Goal: Entertainment & Leisure: Consume media (video, audio)

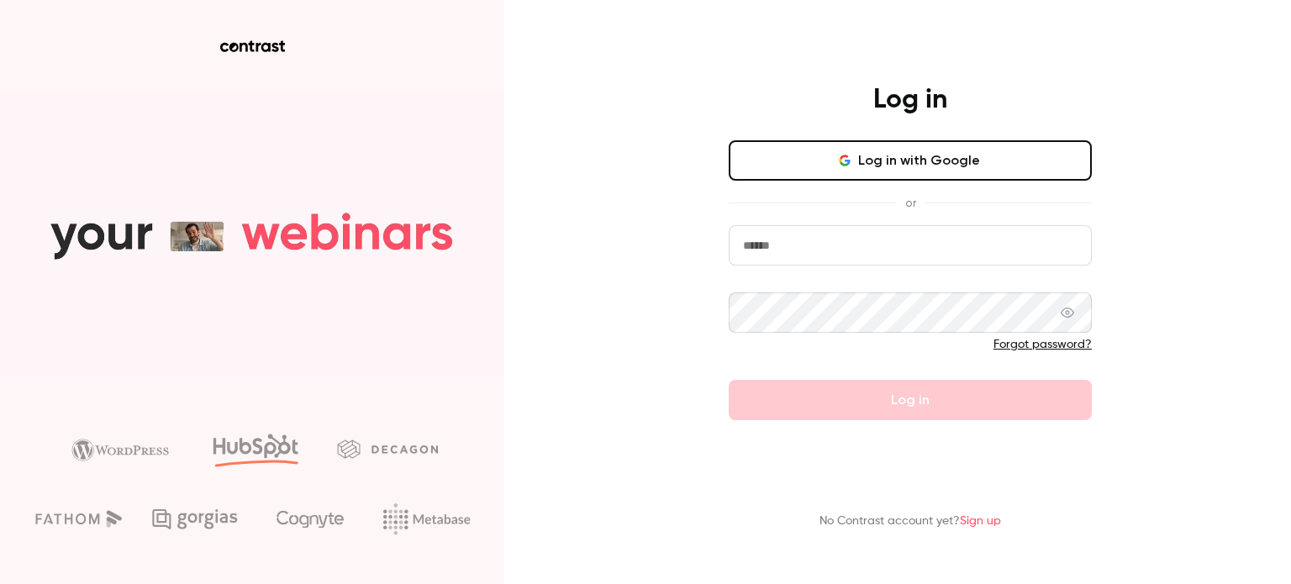
click at [905, 166] on button "Log in with Google" at bounding box center [910, 160] width 363 height 40
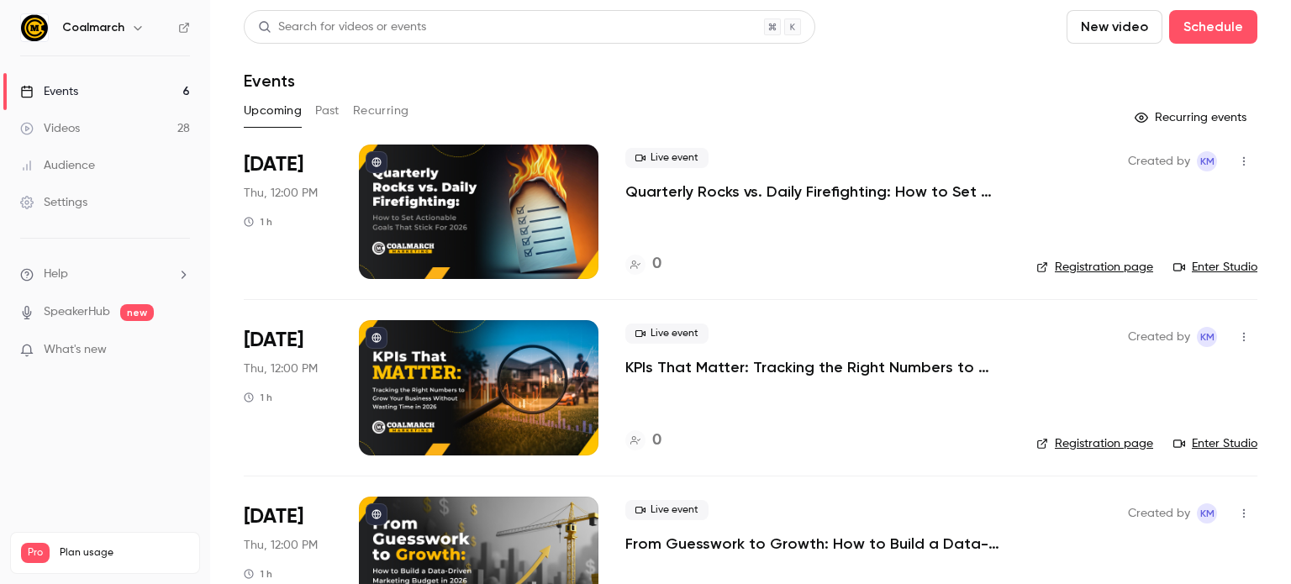
scroll to position [7, 0]
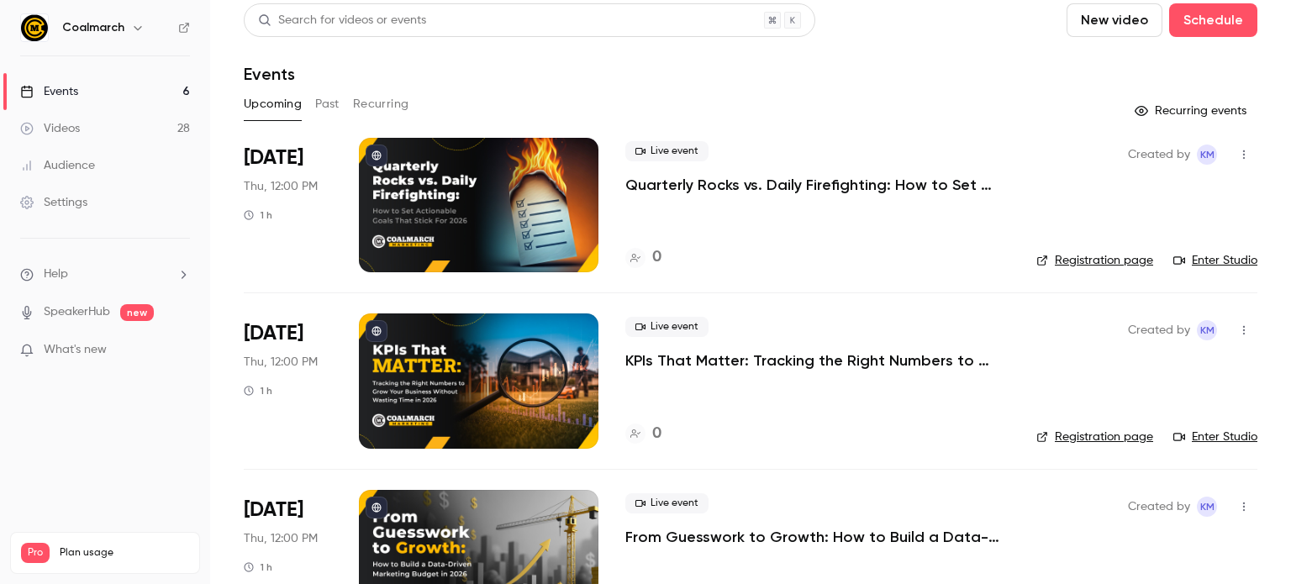
click at [90, 130] on link "Videos 28" at bounding box center [105, 128] width 210 height 37
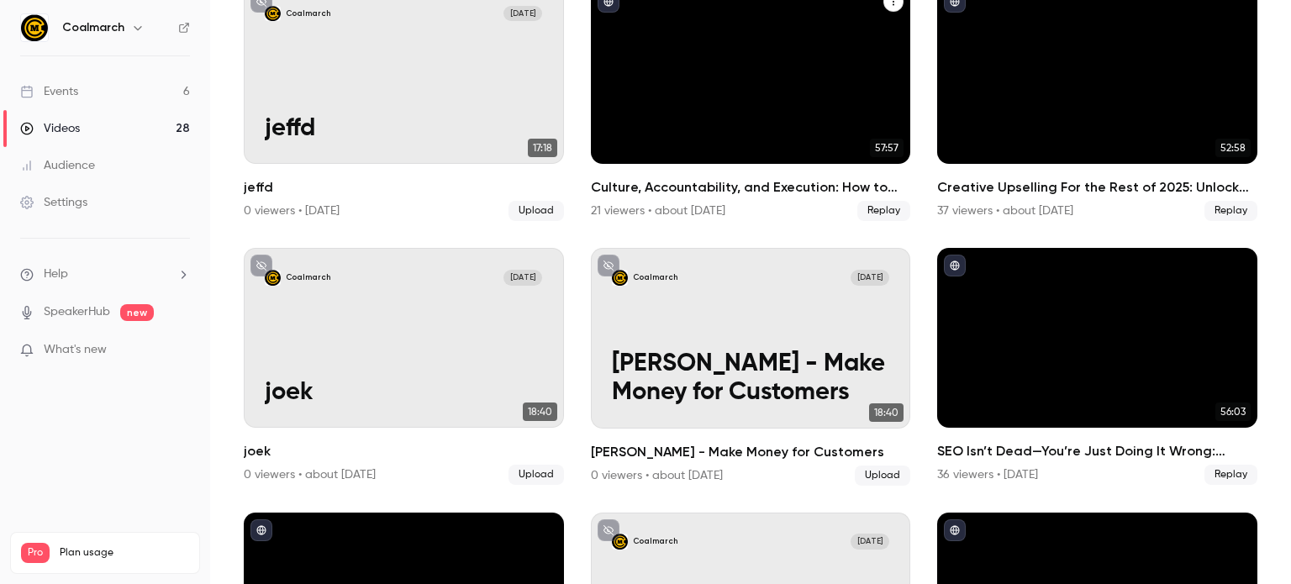
scroll to position [689, 0]
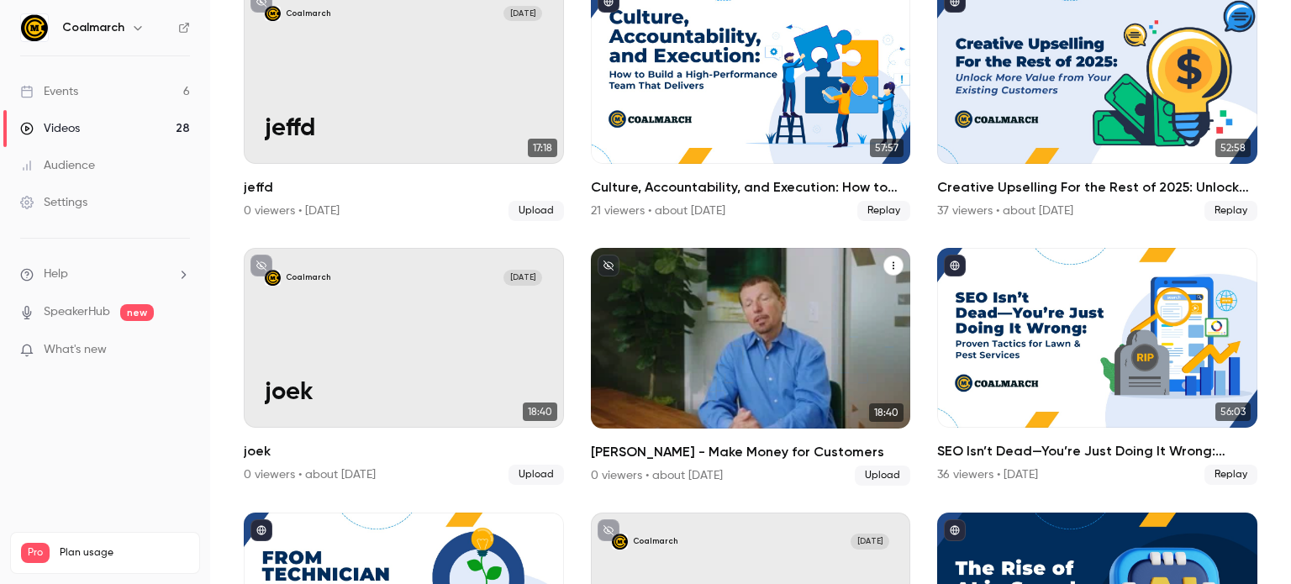
click at [697, 314] on div "Coalmarch [DATE] [PERSON_NAME] - Make Money for Customers" at bounding box center [751, 338] width 320 height 180
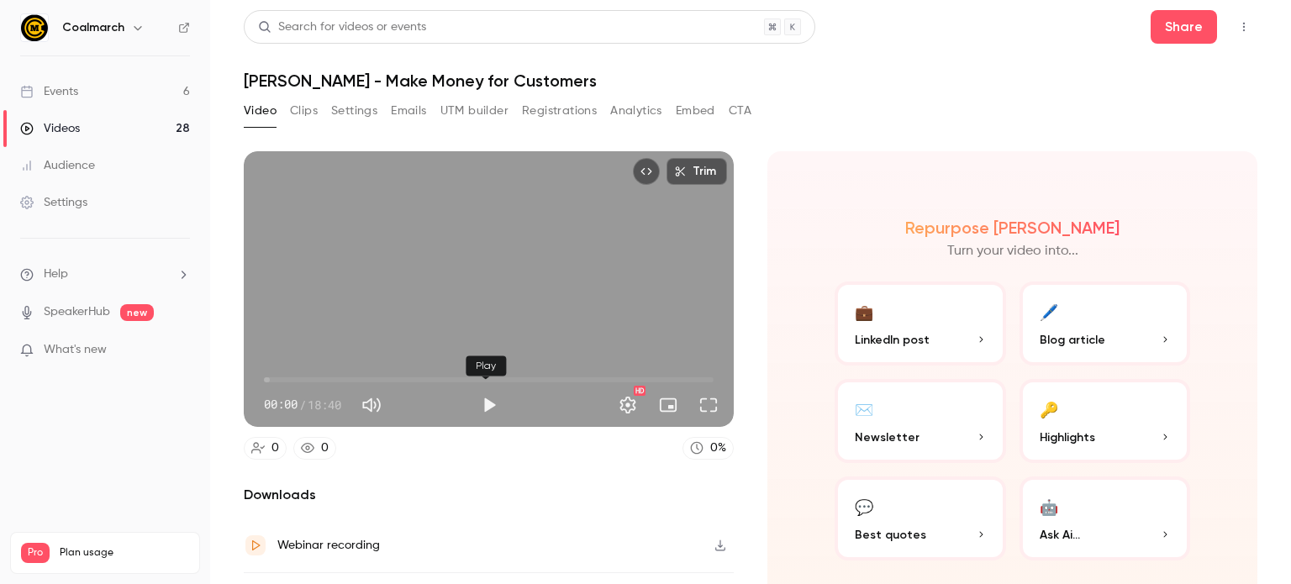
click at [483, 402] on button "Play" at bounding box center [489, 405] width 34 height 34
click at [701, 401] on button "Full screen" at bounding box center [709, 405] width 34 height 34
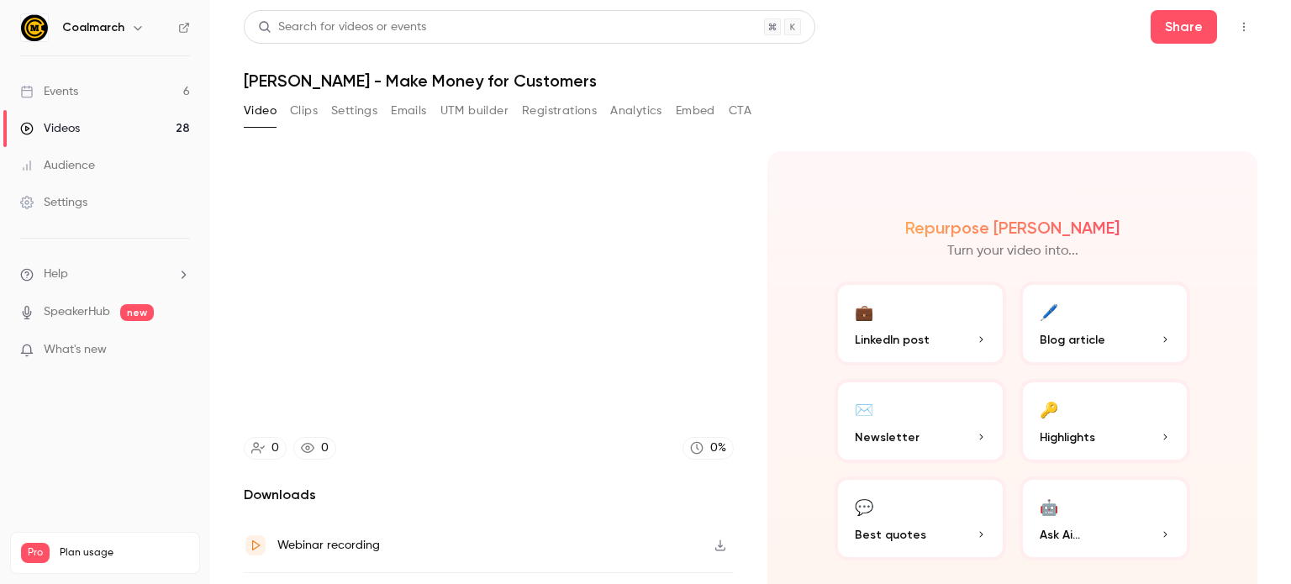
type input "****"
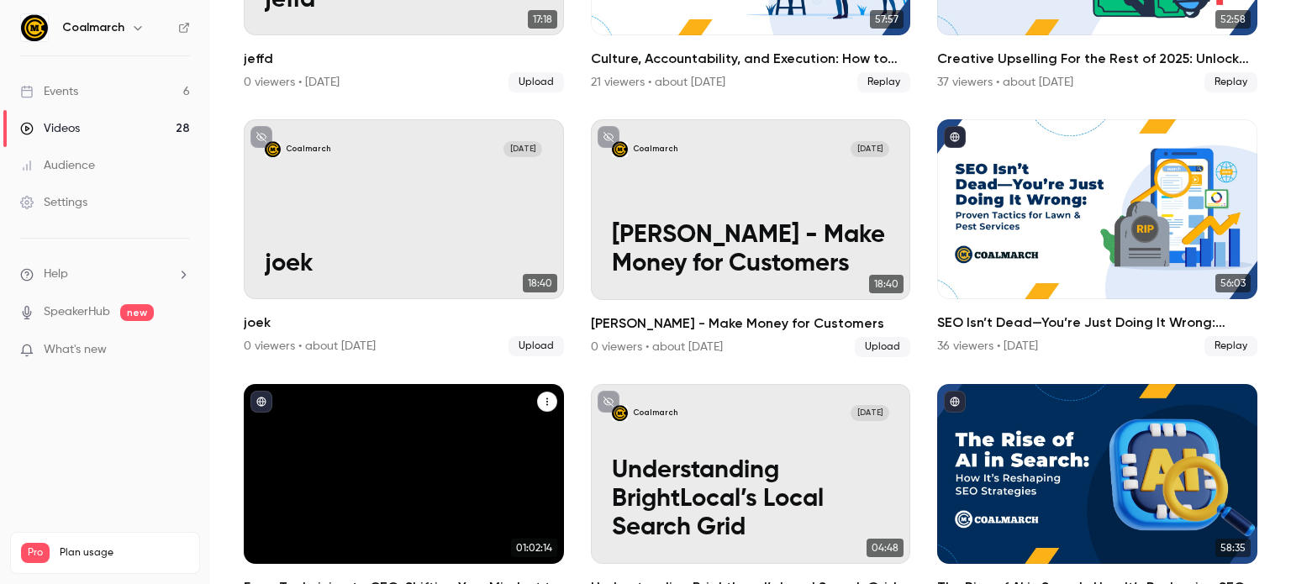
scroll to position [831, 0]
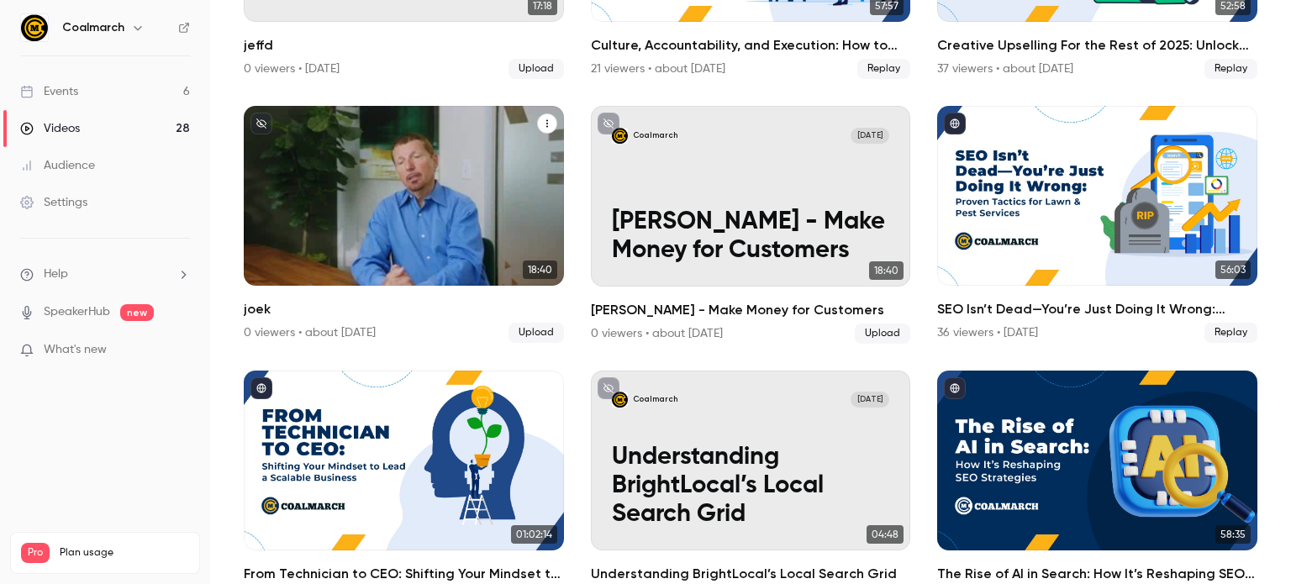
click at [373, 150] on div "Coalmarch [DATE] joek" at bounding box center [404, 196] width 320 height 180
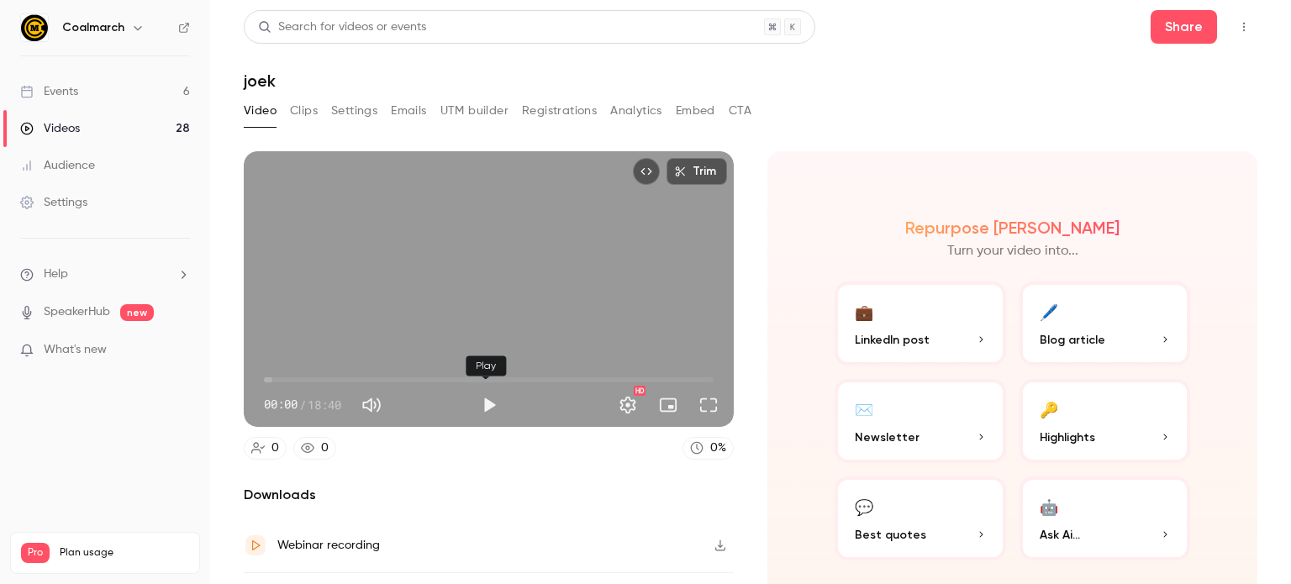
click at [481, 399] on button "Play" at bounding box center [489, 405] width 34 height 34
click at [705, 402] on button "Full screen" at bounding box center [709, 405] width 34 height 34
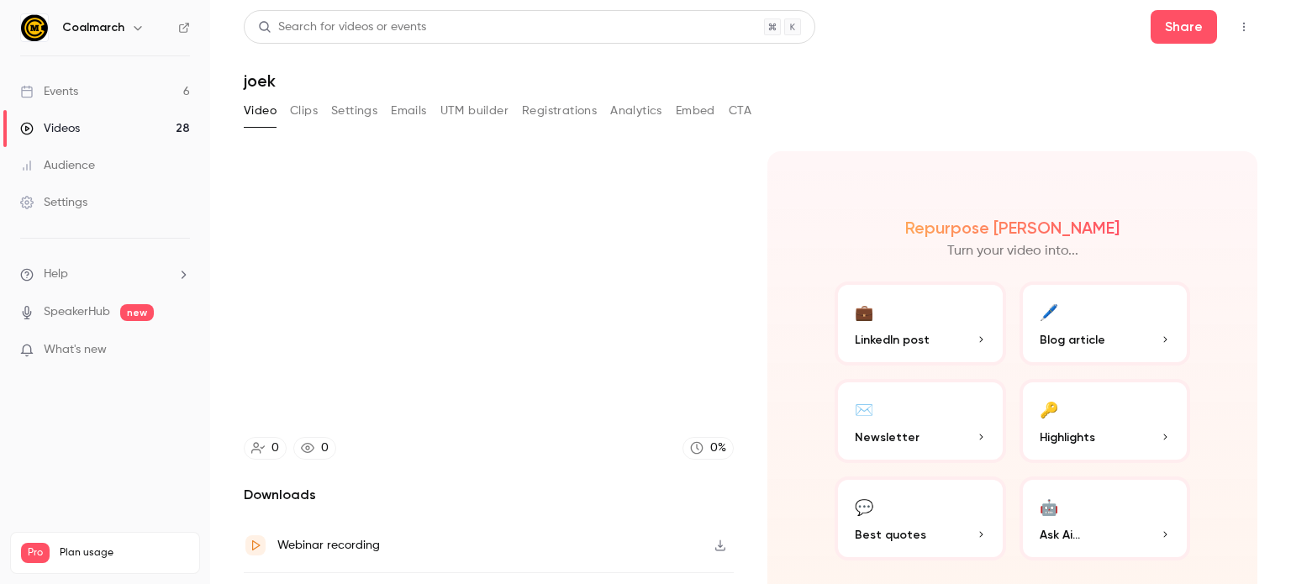
type input "****"
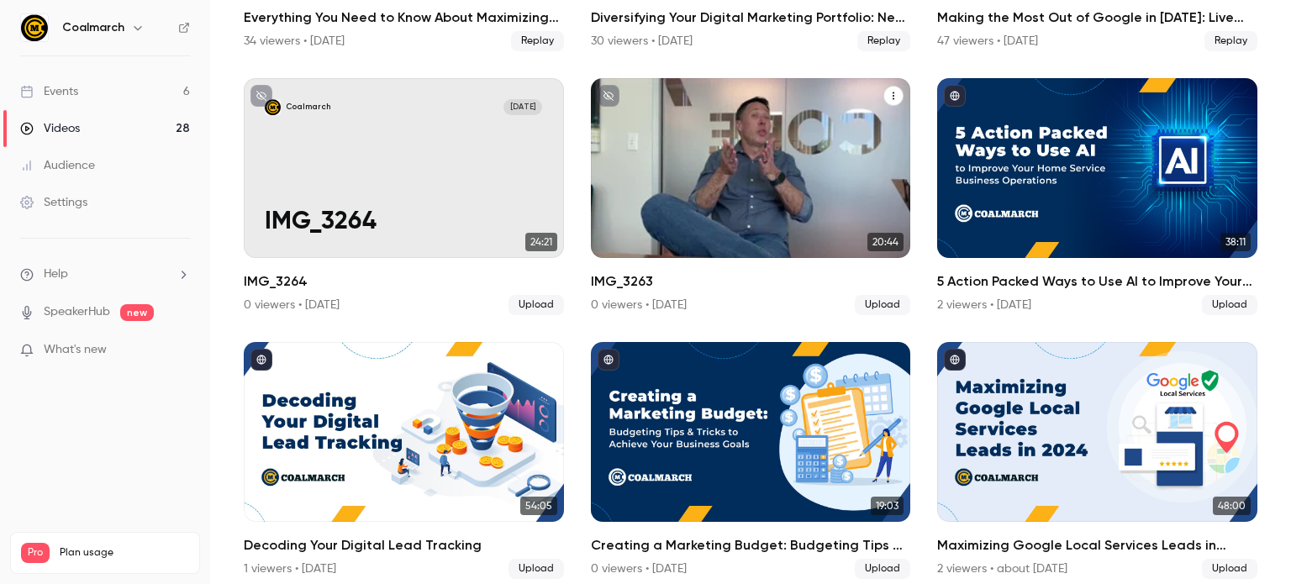
scroll to position [1651, 0]
click at [745, 141] on div "Coalmarch [DATE] IMG_3263" at bounding box center [751, 168] width 320 height 180
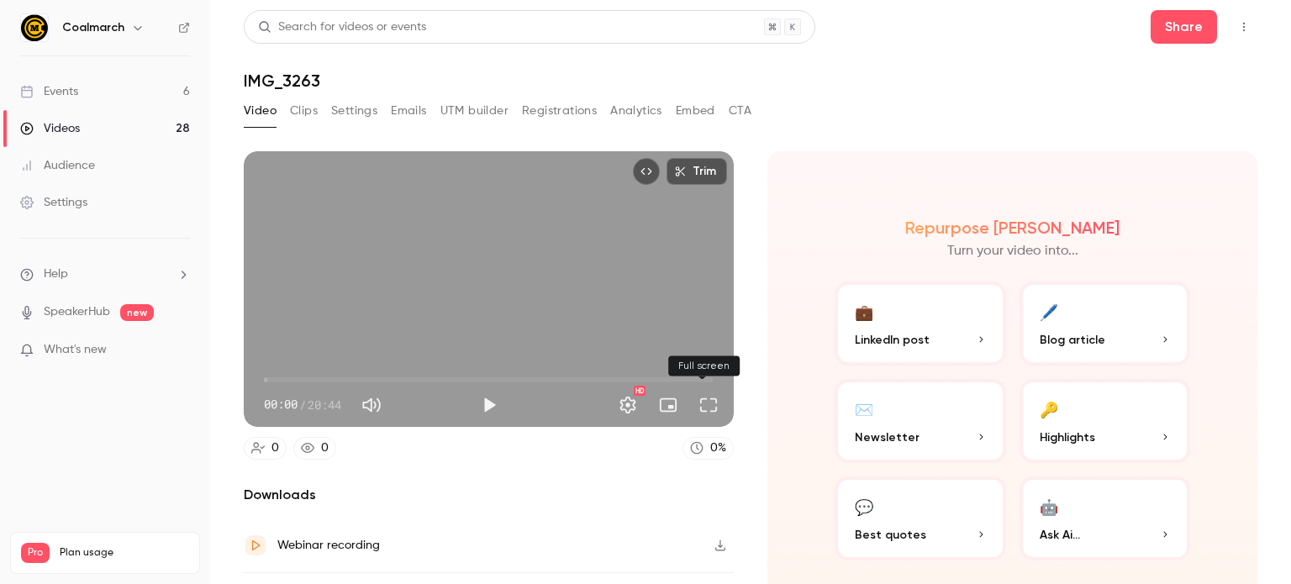
click at [694, 406] on button "Full screen" at bounding box center [709, 405] width 34 height 34
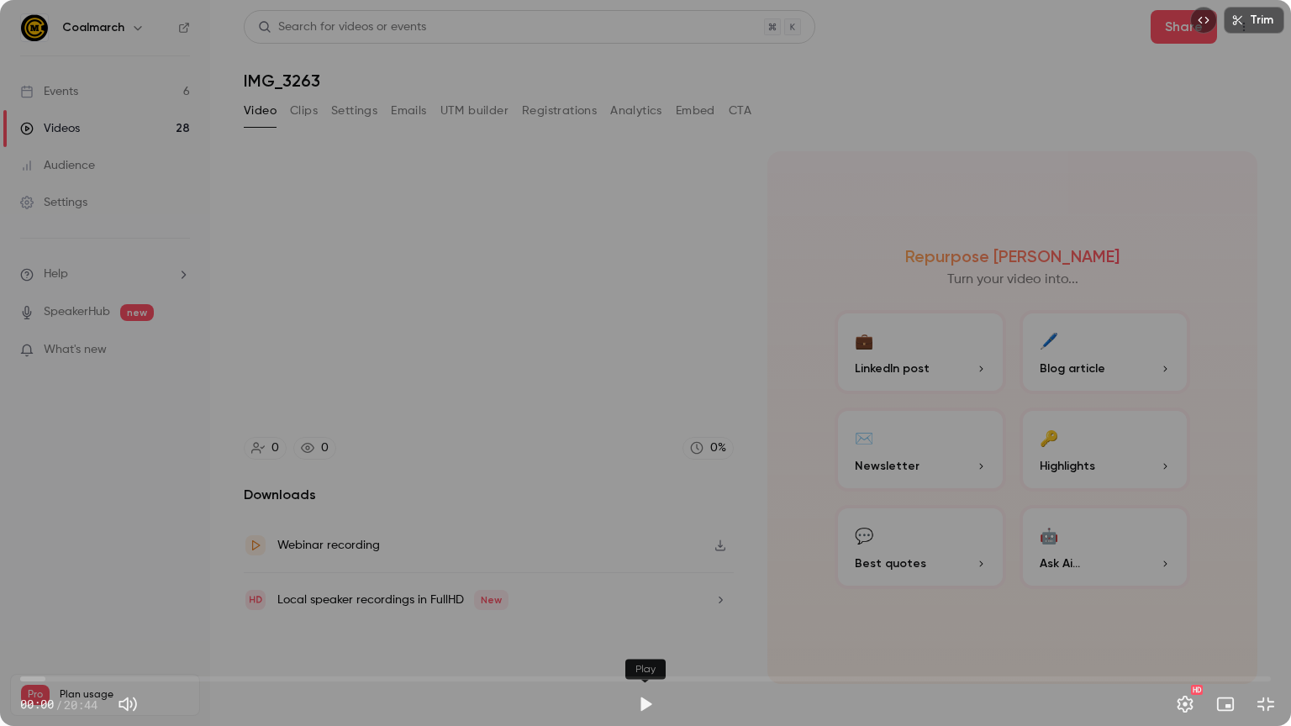
click at [646, 583] on button "Play" at bounding box center [646, 705] width 34 height 34
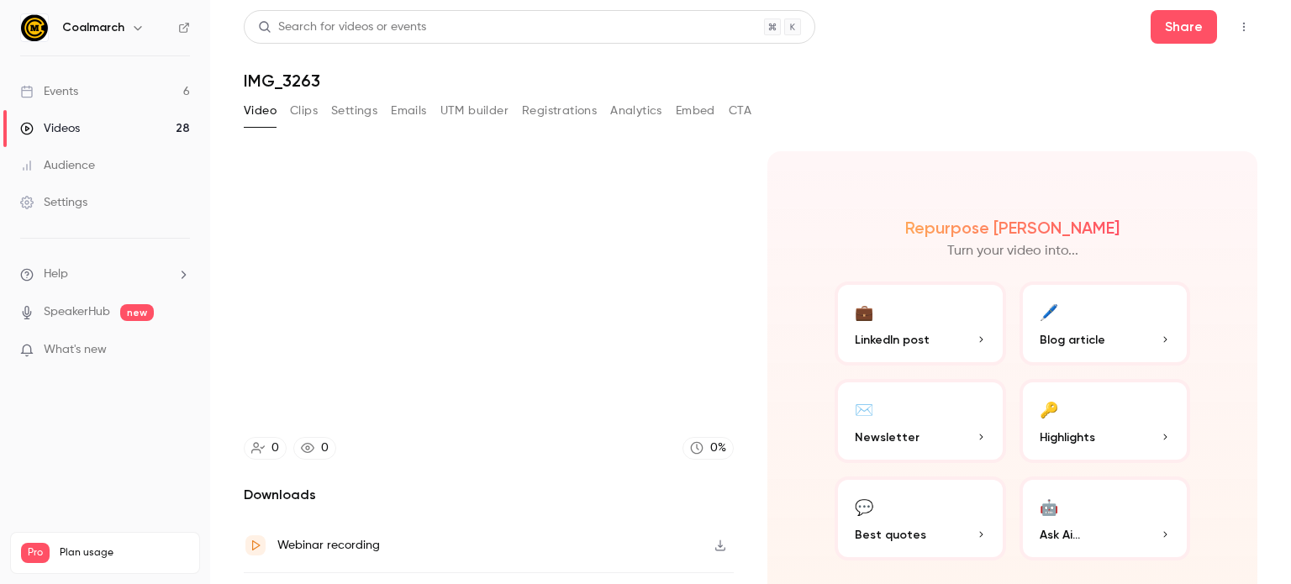
type input "****"
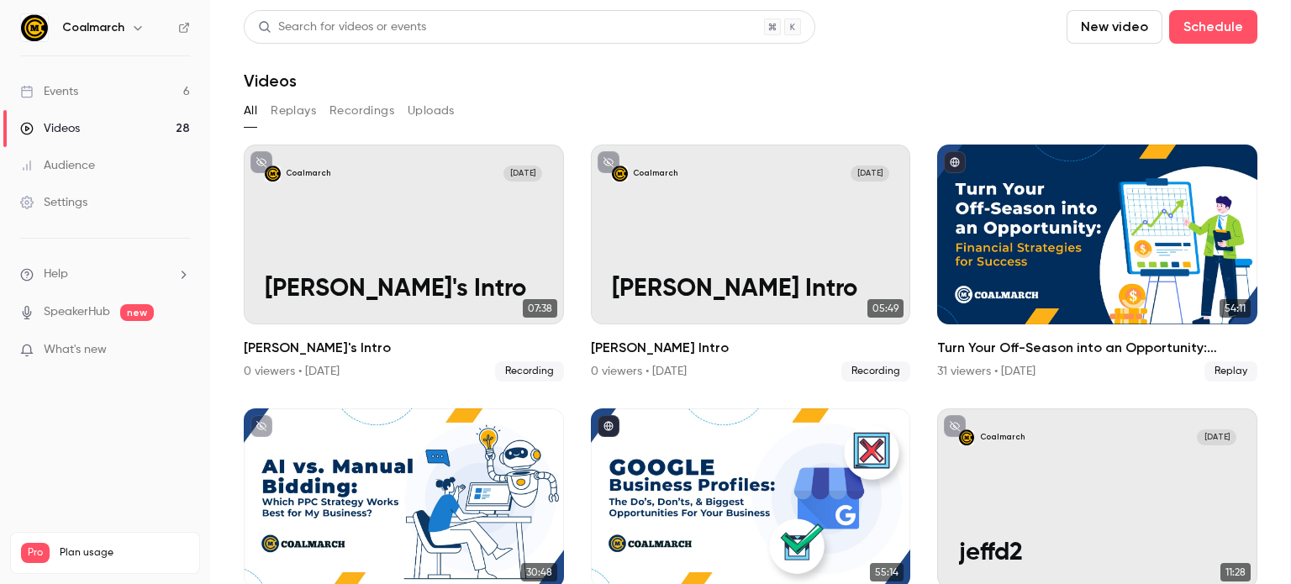
click at [310, 115] on button "Replays" at bounding box center [293, 111] width 45 height 27
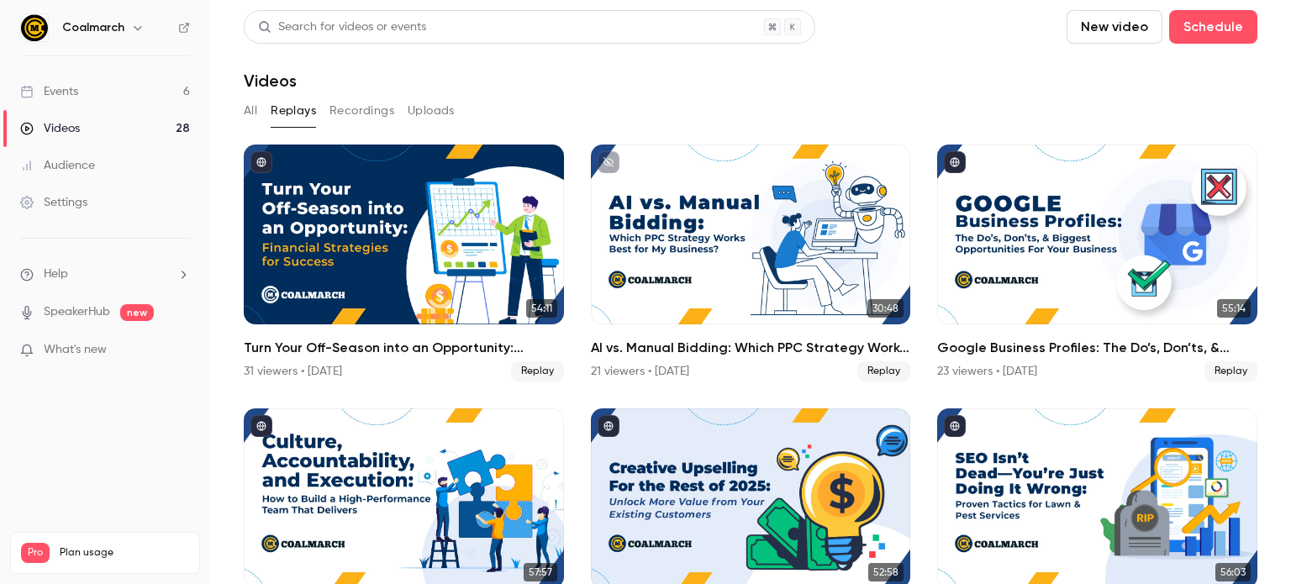
click at [368, 104] on button "Recordings" at bounding box center [362, 111] width 65 height 27
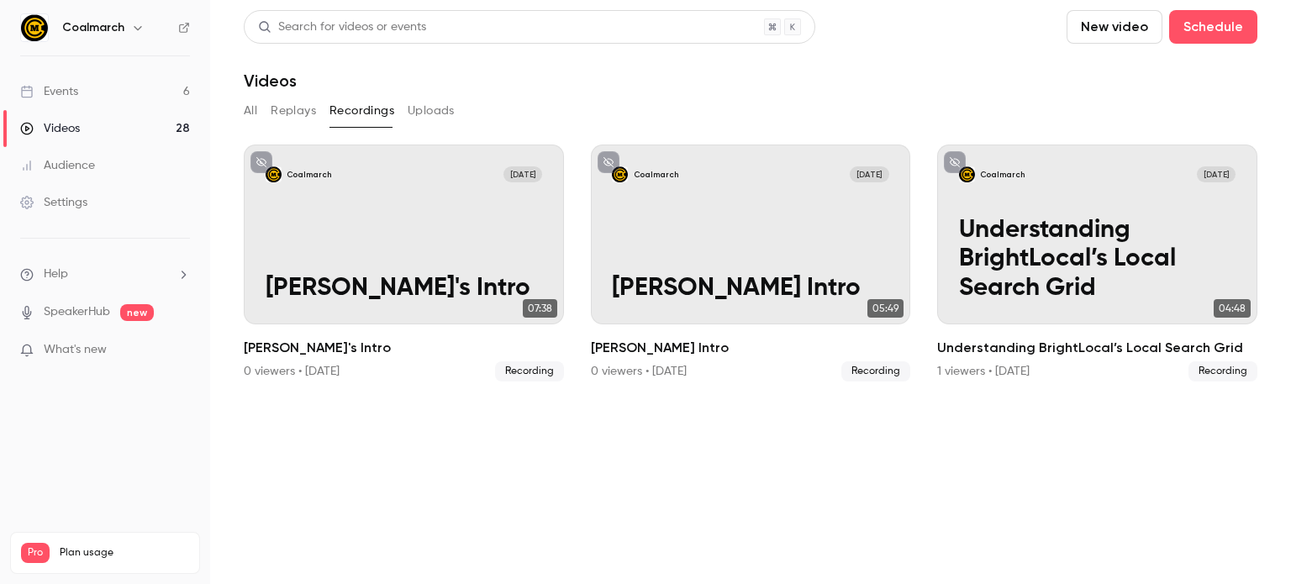
click at [419, 115] on button "Uploads" at bounding box center [431, 111] width 47 height 27
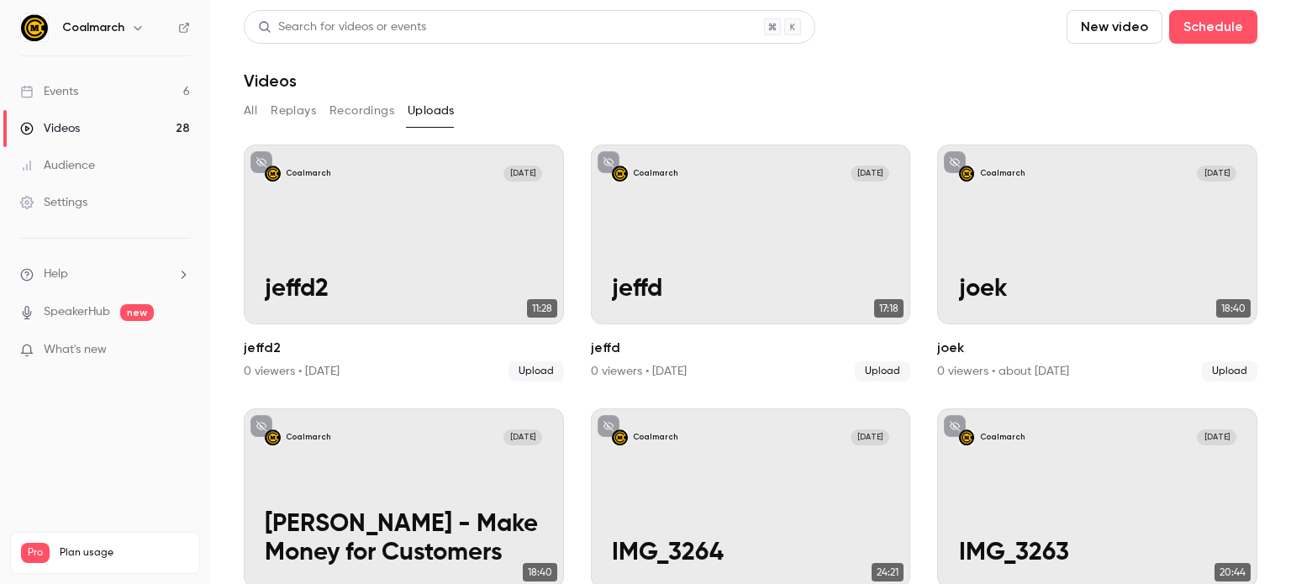
click at [67, 93] on div "Events" at bounding box center [49, 91] width 58 height 17
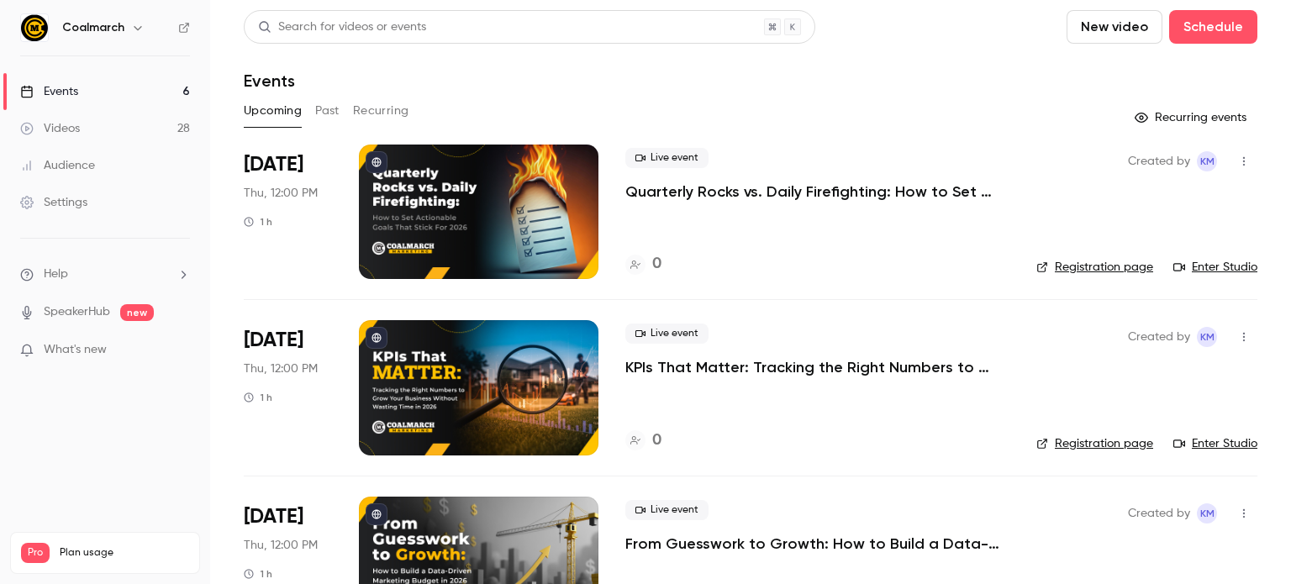
click at [328, 113] on button "Past" at bounding box center [327, 111] width 24 height 27
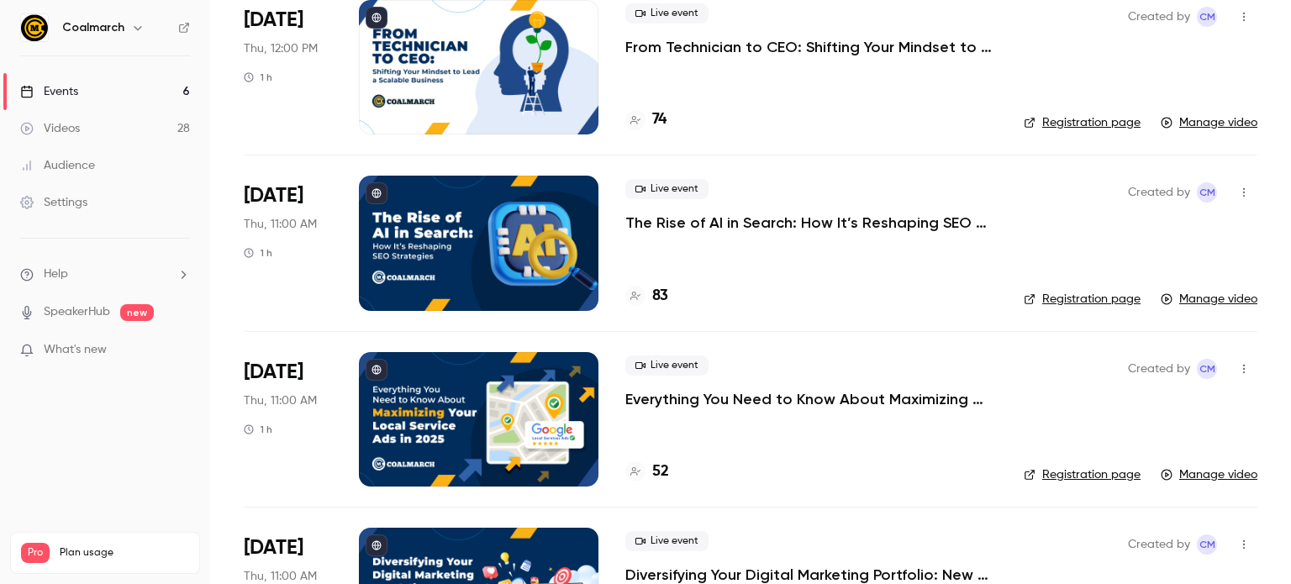
scroll to position [1483, 0]
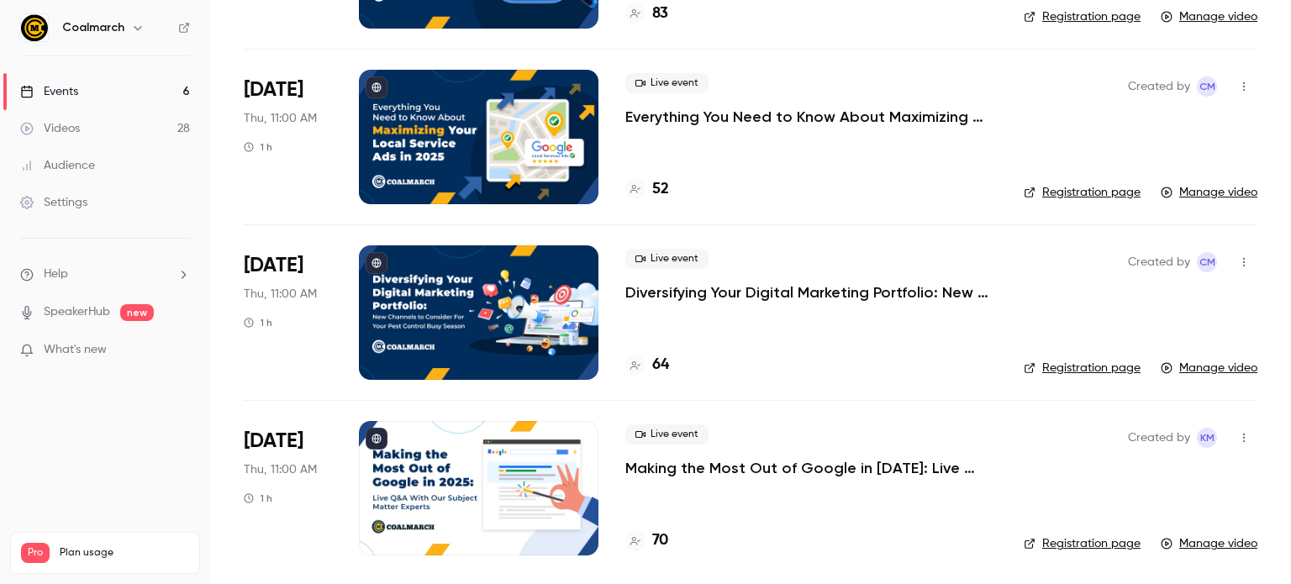
click at [77, 132] on div "Videos" at bounding box center [50, 128] width 60 height 17
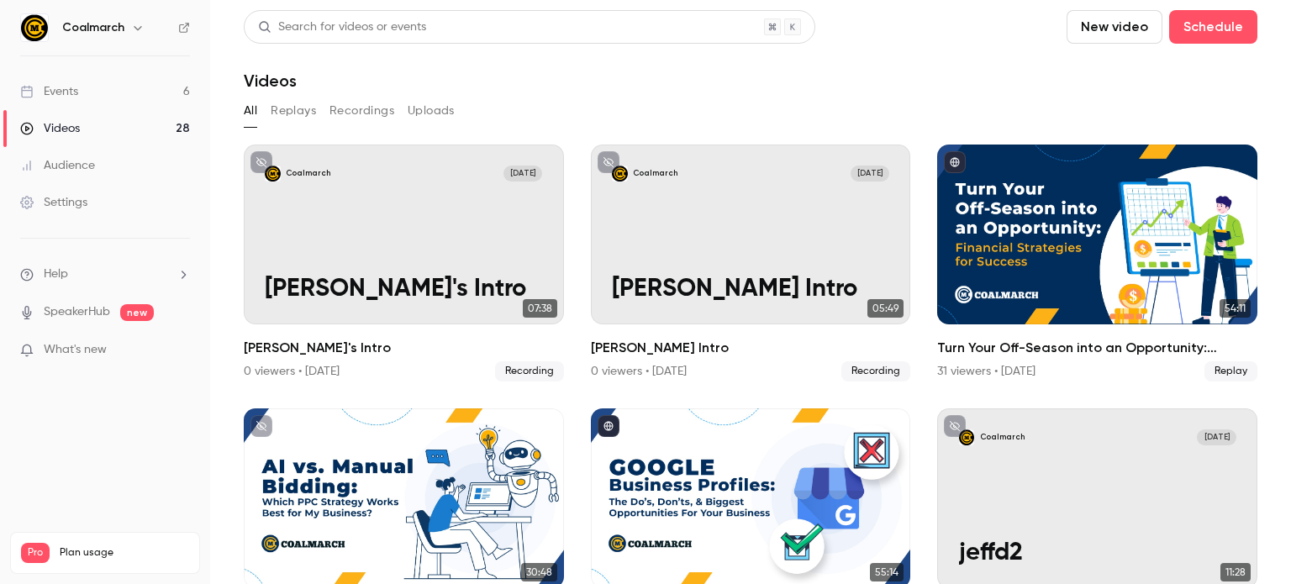
click at [375, 108] on button "Recordings" at bounding box center [362, 111] width 65 height 27
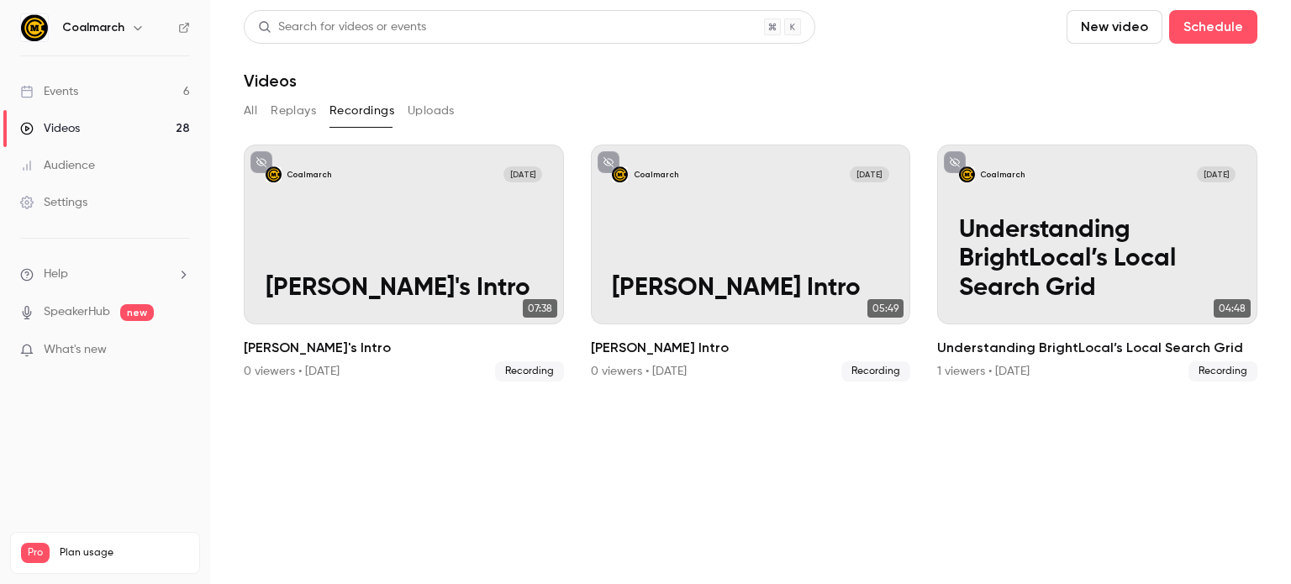
click at [303, 107] on button "Replays" at bounding box center [293, 111] width 45 height 27
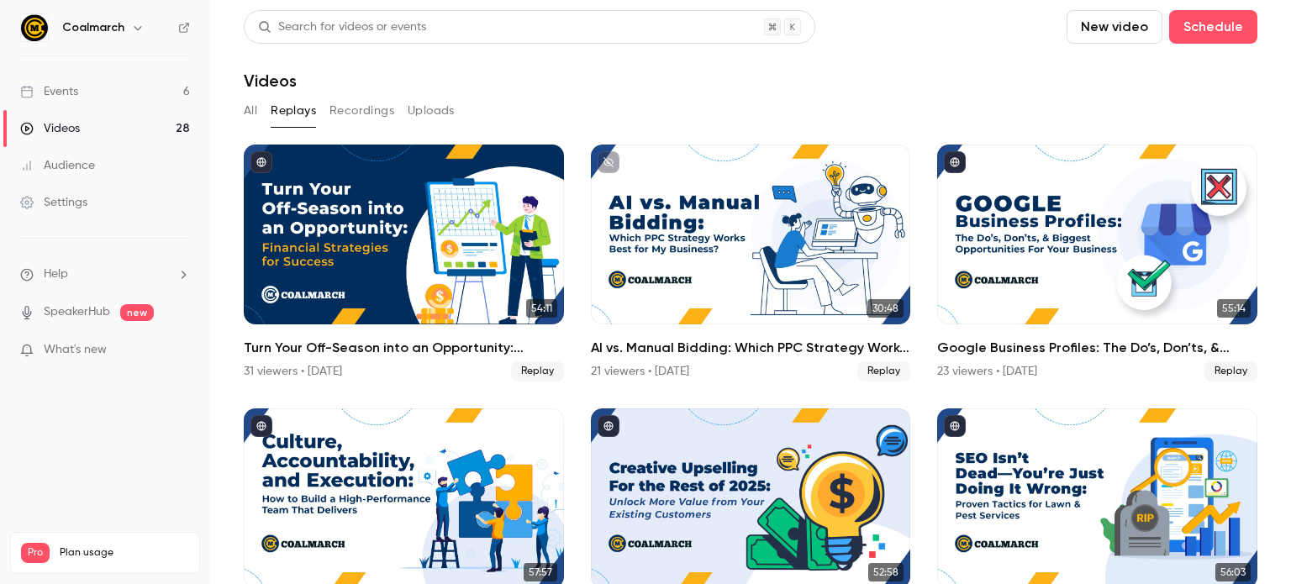
click at [431, 110] on button "Uploads" at bounding box center [431, 111] width 47 height 27
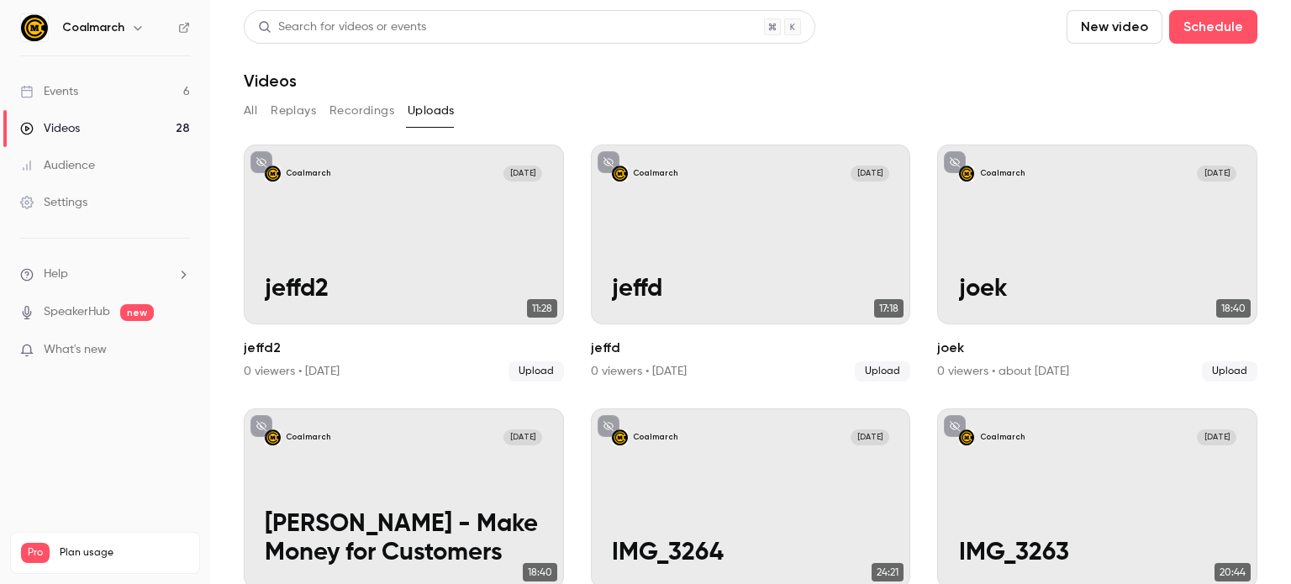
click at [252, 113] on button "All" at bounding box center [250, 111] width 13 height 27
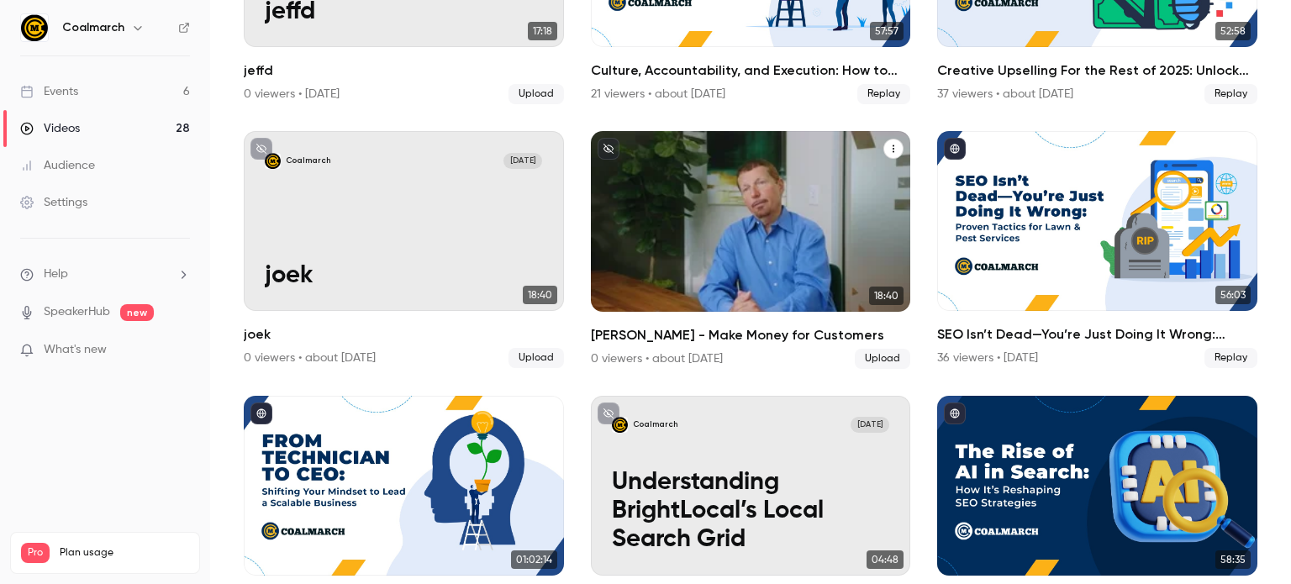
scroll to position [803, 0]
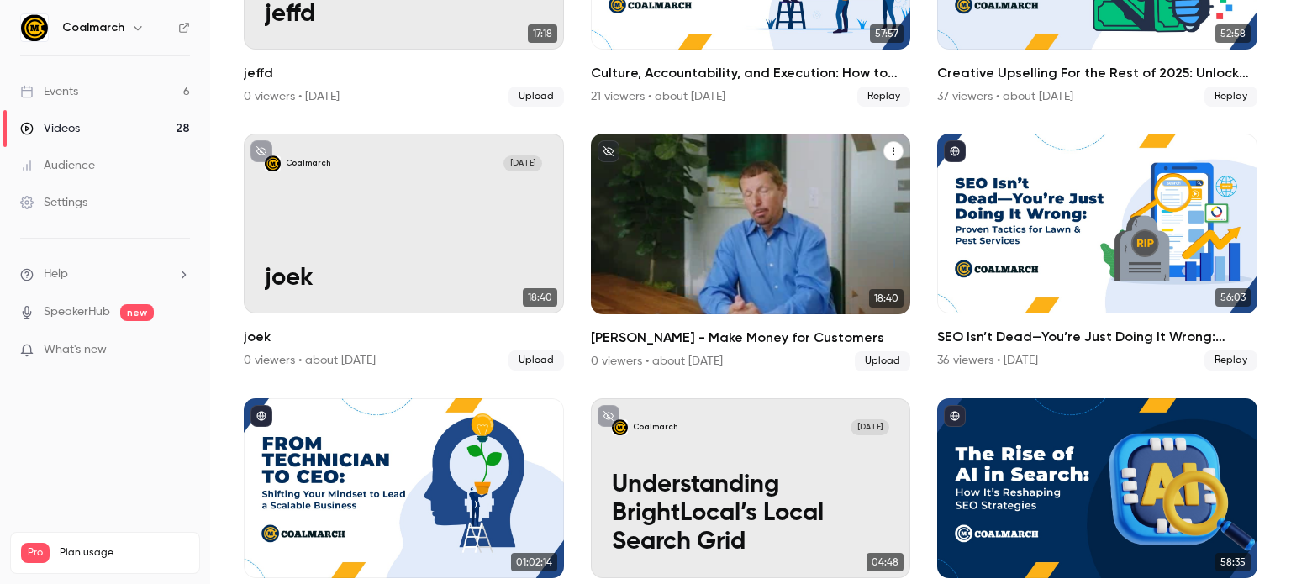
drag, startPoint x: 725, startPoint y: 193, endPoint x: 689, endPoint y: 212, distance: 41.0
click at [689, 212] on div "Coalmarch [DATE] [PERSON_NAME] - Make Money for Customers" at bounding box center [751, 224] width 320 height 180
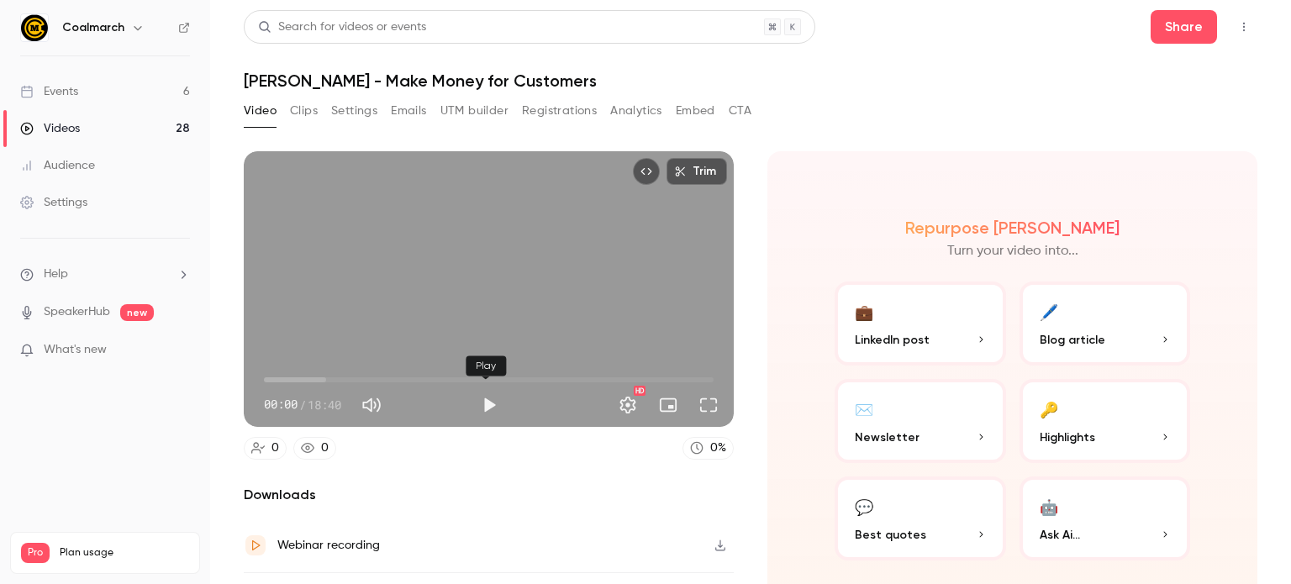
click at [475, 404] on button "Play" at bounding box center [489, 405] width 34 height 34
click at [328, 377] on span "00:06" at bounding box center [489, 380] width 450 height 27
click at [704, 405] on button "Full screen" at bounding box center [709, 405] width 34 height 34
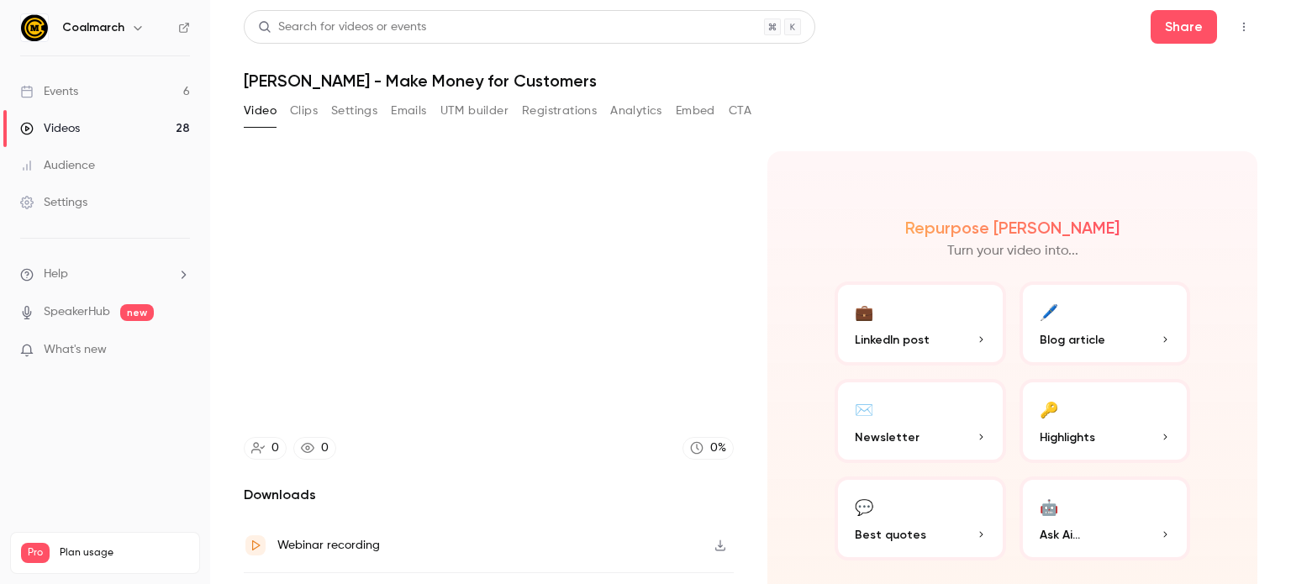
type input "*****"
click at [303, 112] on button "Clips" at bounding box center [304, 111] width 28 height 27
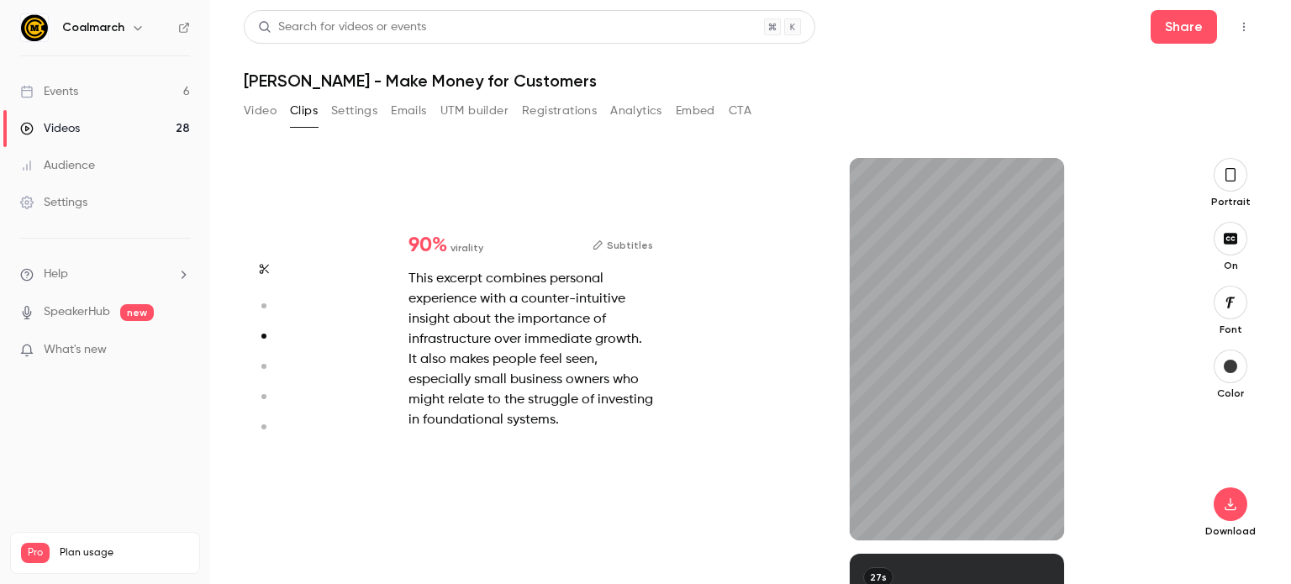
scroll to position [396, 0]
click at [921, 390] on div "46s" at bounding box center [957, 349] width 215 height 383
click at [1032, 504] on button "button" at bounding box center [1037, 513] width 27 height 27
click at [876, 514] on icon "button" at bounding box center [876, 513] width 7 height 9
type input "****"
